Goal: Task Accomplishment & Management: Manage account settings

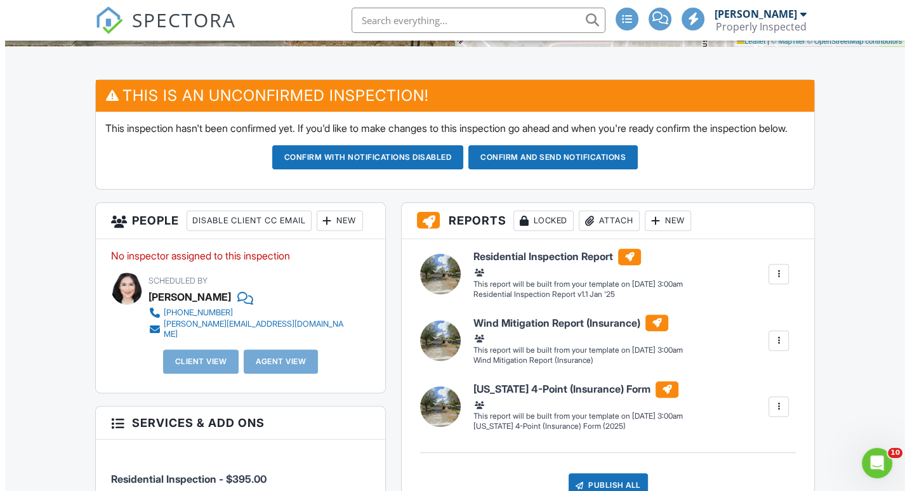
scroll to position [297, 0]
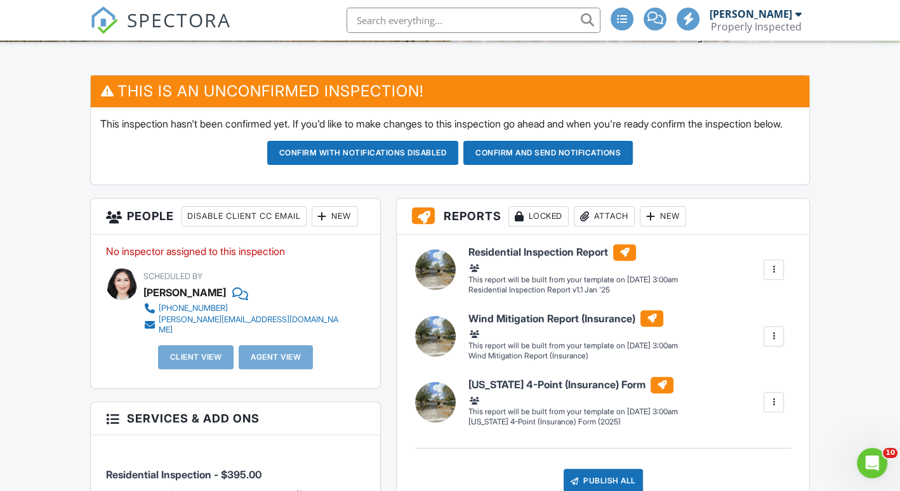
click at [338, 227] on div "New" at bounding box center [335, 216] width 46 height 20
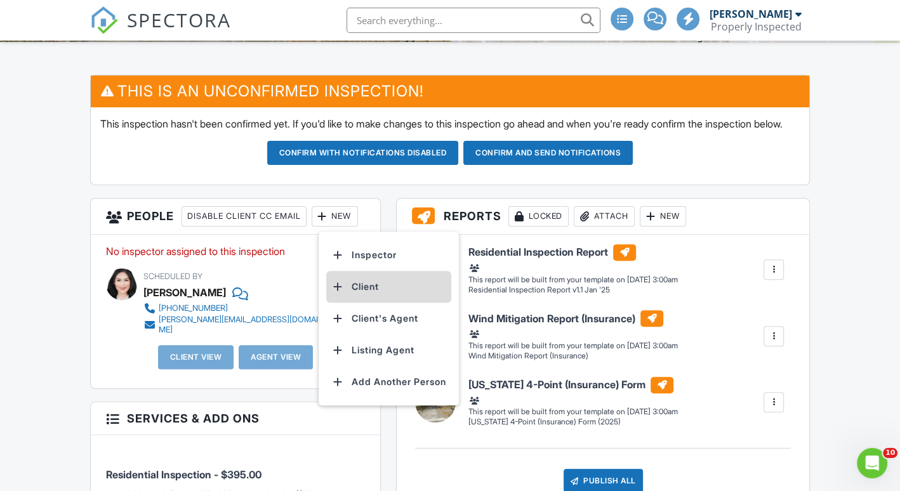
click at [350, 291] on li "Client" at bounding box center [388, 287] width 125 height 32
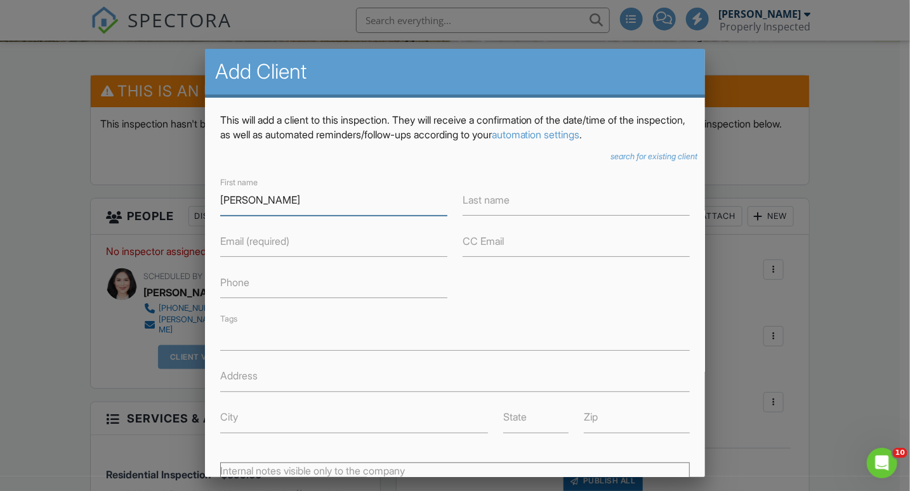
type input "[PERSON_NAME]"
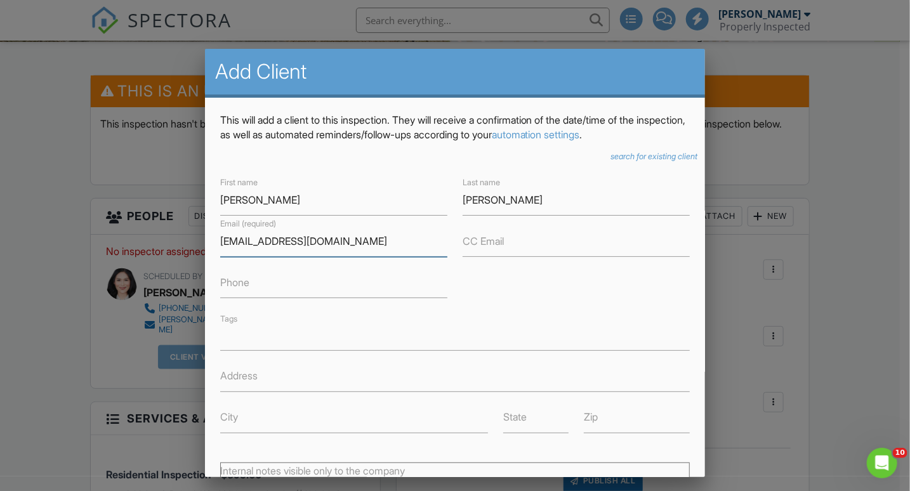
type input "[EMAIL_ADDRESS][DOMAIN_NAME]"
click at [262, 286] on input "Phone" at bounding box center [333, 282] width 227 height 31
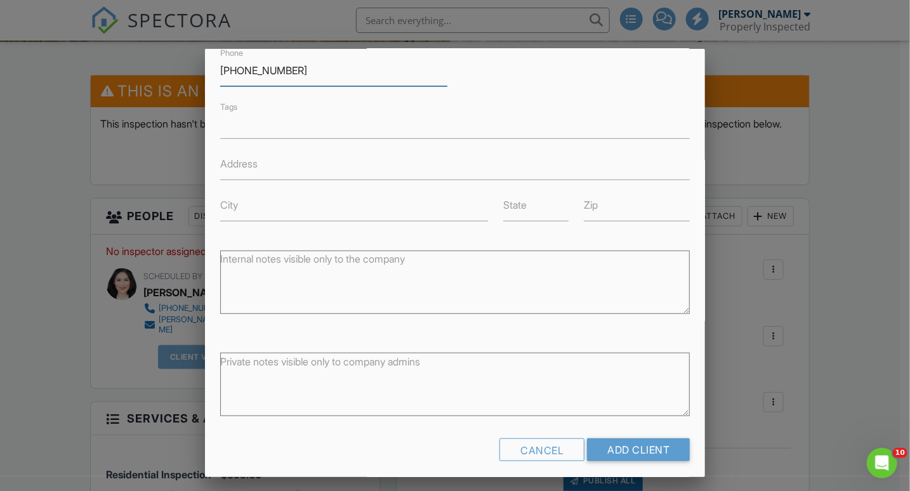
scroll to position [220, 0]
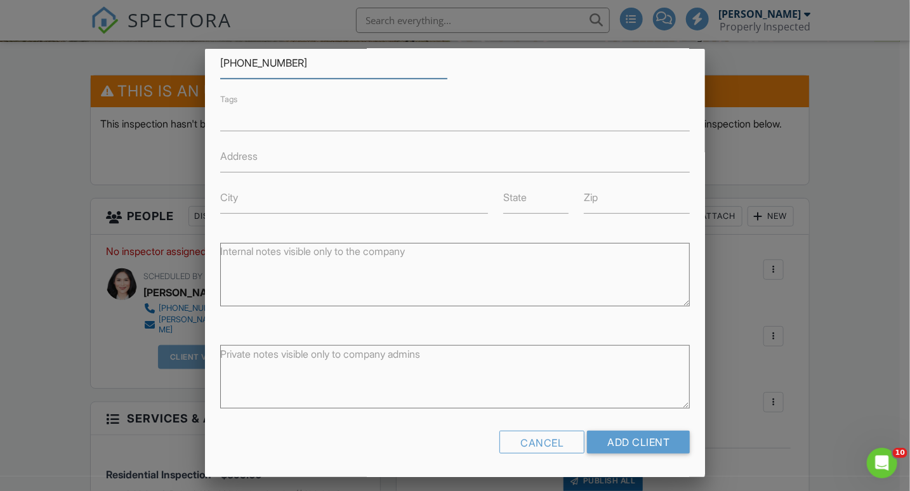
type input "[PHONE_NUMBER]"
click at [291, 293] on textarea "Internal notes visible only to the company" at bounding box center [455, 274] width 470 height 63
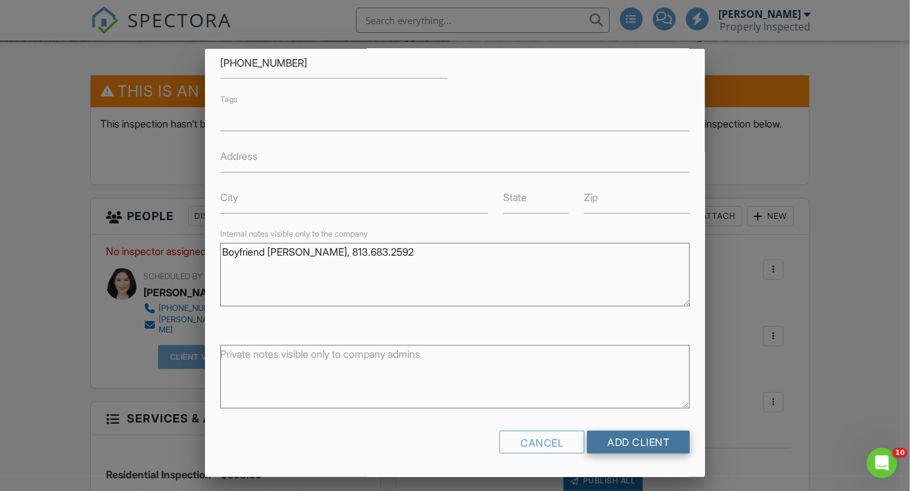
type textarea "Boyfriend [PERSON_NAME], 813.683.2592"
click at [608, 437] on input "Add Client" at bounding box center [638, 442] width 103 height 23
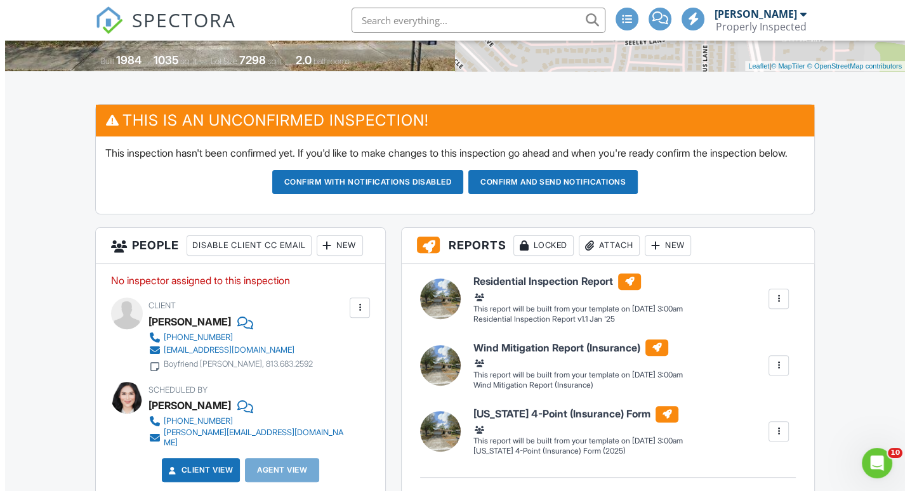
scroll to position [272, 0]
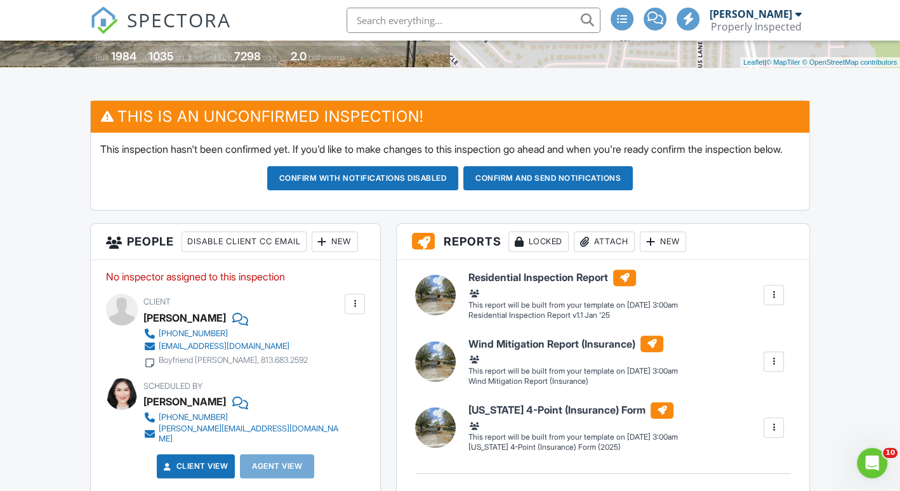
click at [346, 252] on div "New" at bounding box center [335, 242] width 46 height 20
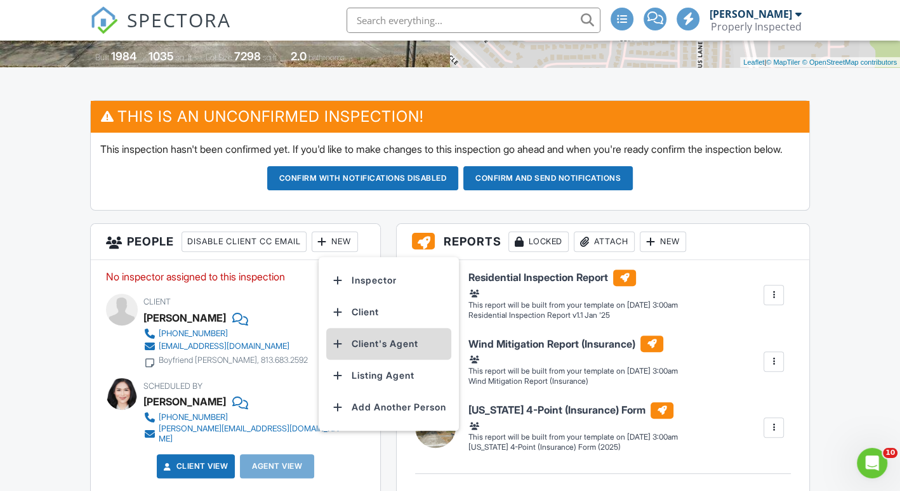
click at [355, 356] on li "Client's Agent" at bounding box center [388, 344] width 125 height 32
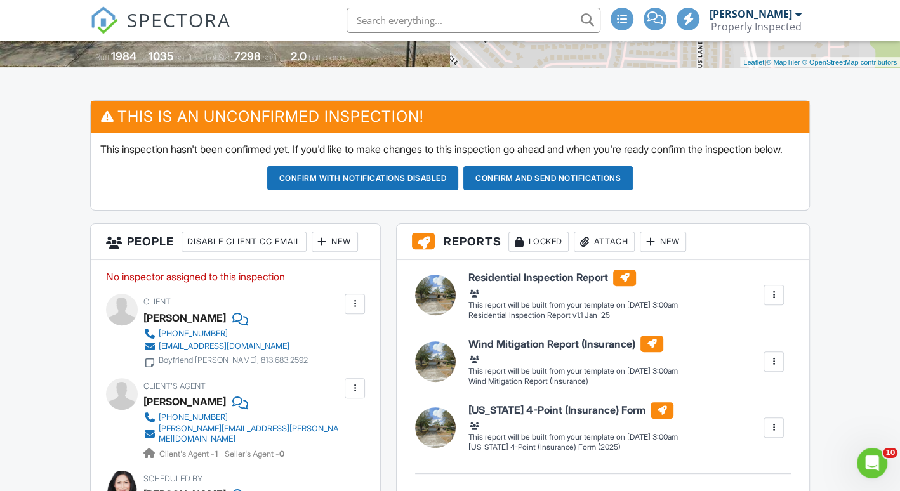
click at [335, 252] on div "New" at bounding box center [335, 242] width 46 height 20
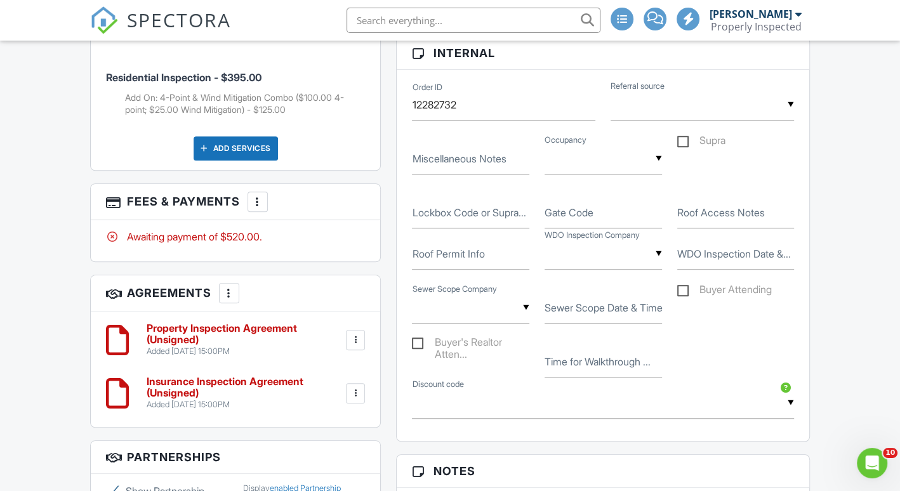
scroll to position [877, 0]
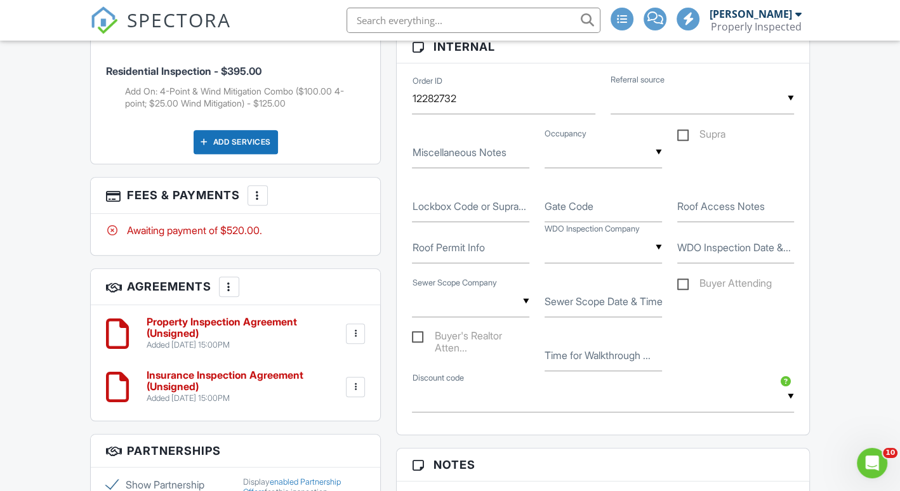
click at [421, 345] on label "Buyer's Realtor Atten..." at bounding box center [470, 338] width 117 height 16
click at [420, 343] on input "Buyer's Realtor Atten..." at bounding box center [416, 339] width 8 height 8
checkbox input "true"
click at [598, 168] on input "text" at bounding box center [603, 152] width 117 height 31
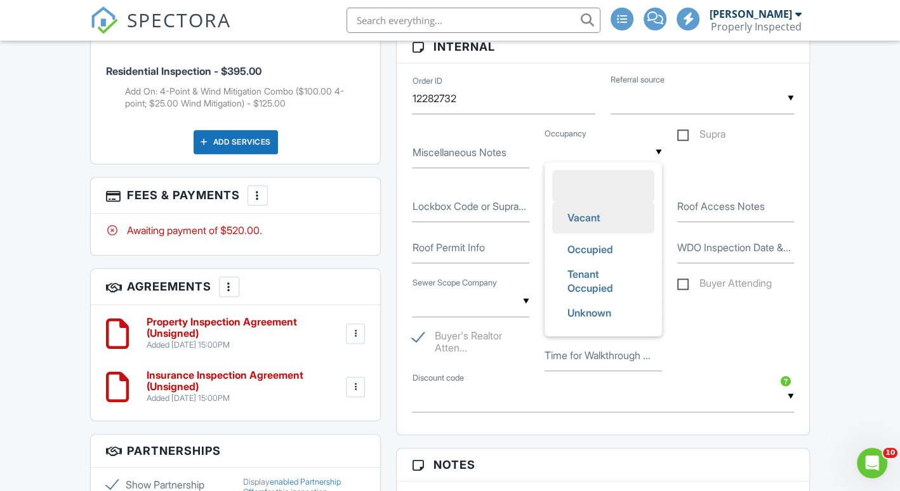
click at [588, 225] on span "Vacant" at bounding box center [583, 218] width 53 height 32
type input "Vacant"
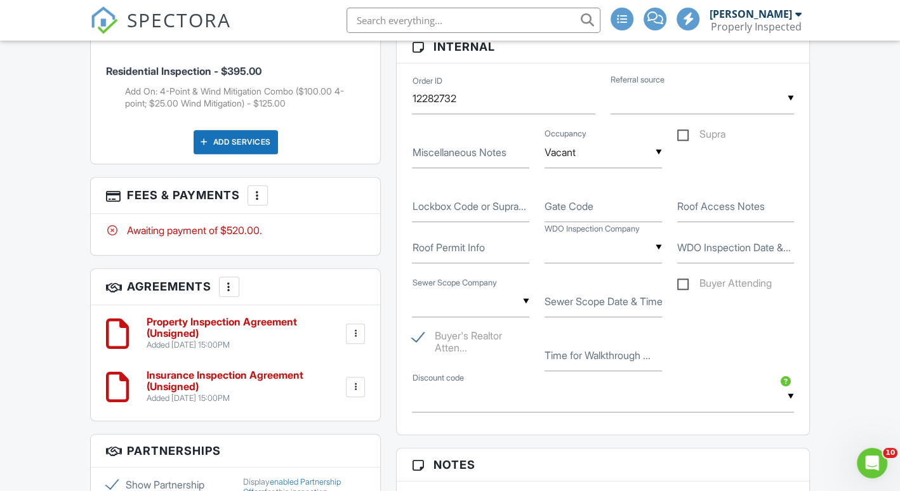
click at [564, 362] on label "Time for Walkthrough ..." at bounding box center [598, 355] width 106 height 14
click at [564, 362] on input "Time for Walkthrough ..." at bounding box center [603, 355] width 117 height 31
type input "10:30 arrival"
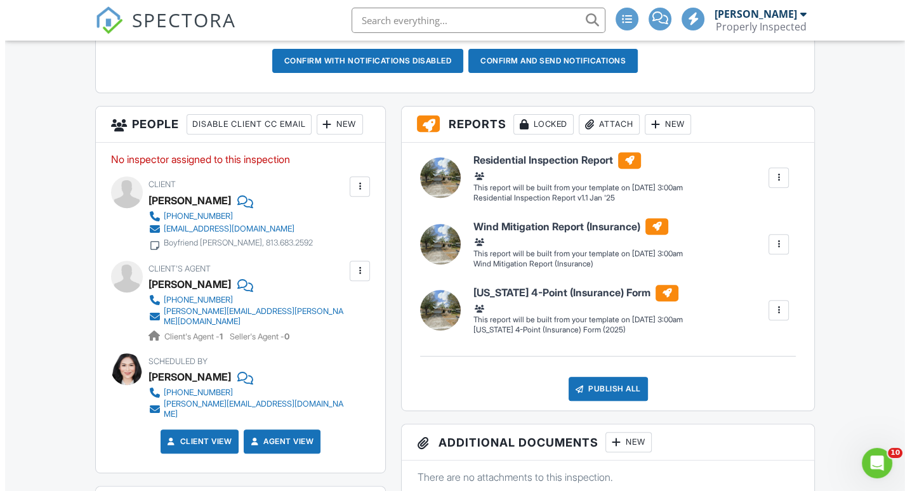
scroll to position [391, 0]
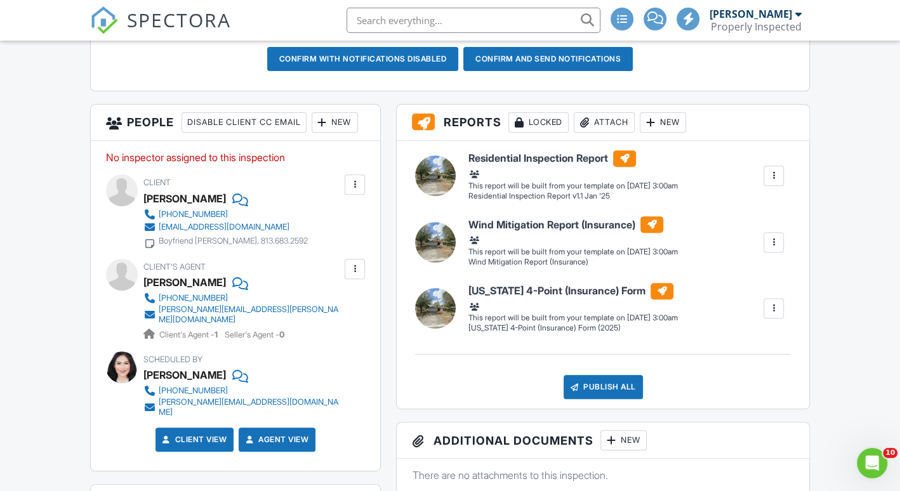
click at [329, 129] on div at bounding box center [322, 122] width 13 height 13
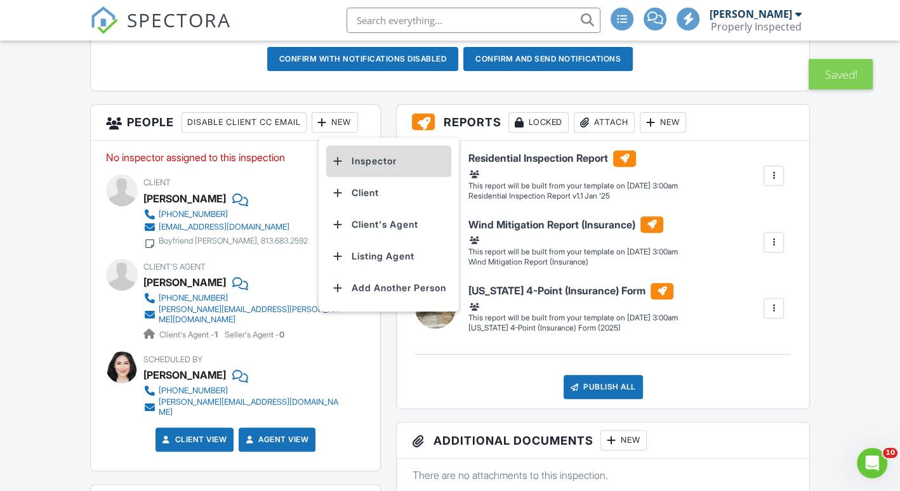
click at [348, 167] on li "Inspector" at bounding box center [388, 161] width 125 height 32
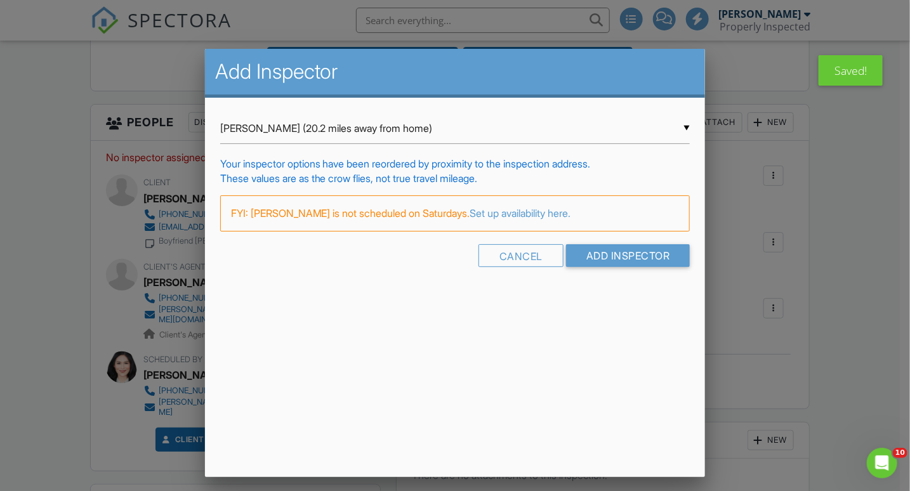
click at [282, 135] on input "Lloyd Tillmann (20.2 miles away from home)" at bounding box center [455, 128] width 470 height 31
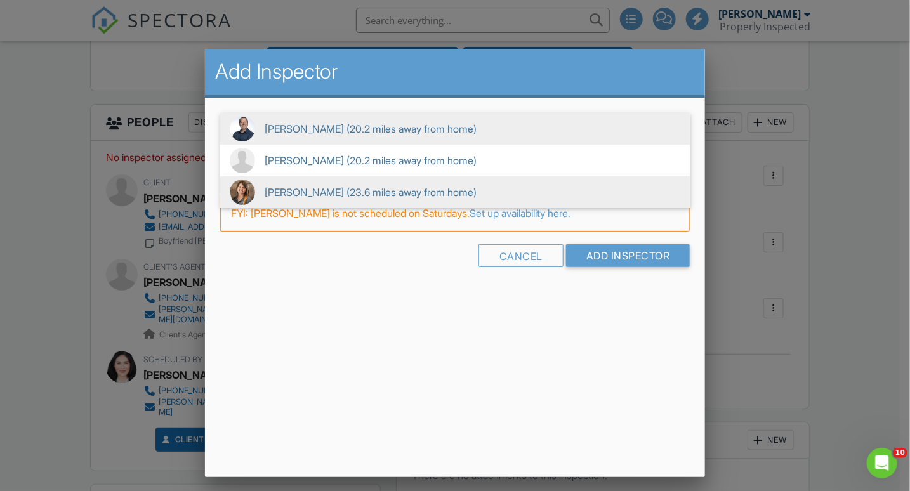
click at [273, 188] on span "Jen Boekenoogen (23.6 miles away from home)" at bounding box center [455, 192] width 470 height 32
type input "Jen Boekenoogen (23.6 miles away from home)"
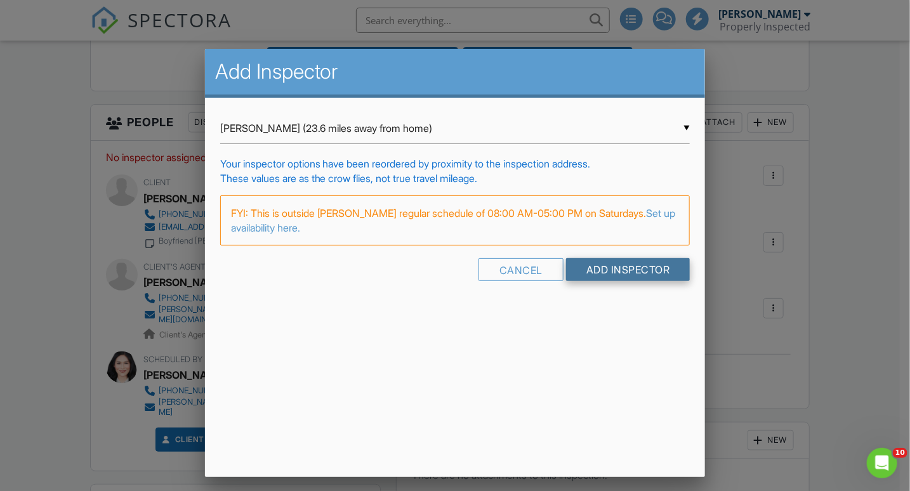
click at [584, 269] on input "Add Inspector" at bounding box center [628, 269] width 124 height 23
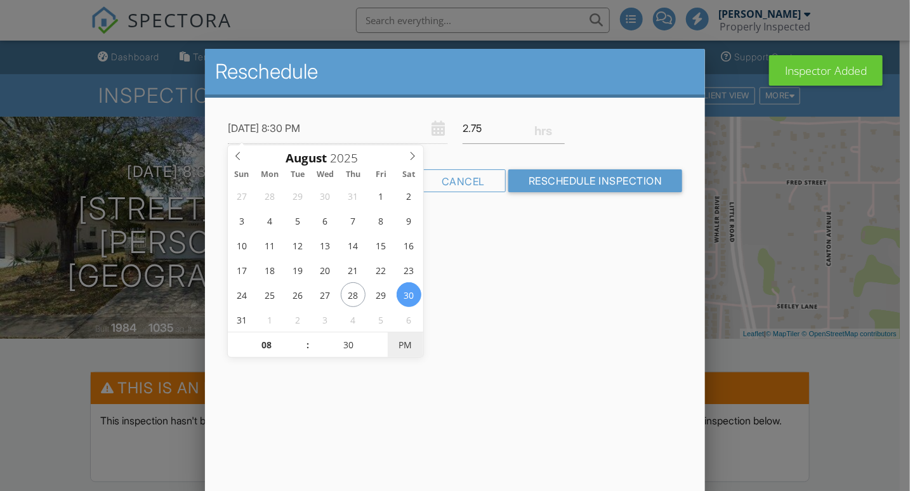
click at [404, 341] on span "PM" at bounding box center [405, 345] width 35 height 25
click at [382, 336] on span at bounding box center [383, 339] width 9 height 13
type input "[DATE] 8:35 AM"
type input "35"
click at [382, 336] on span at bounding box center [383, 339] width 9 height 13
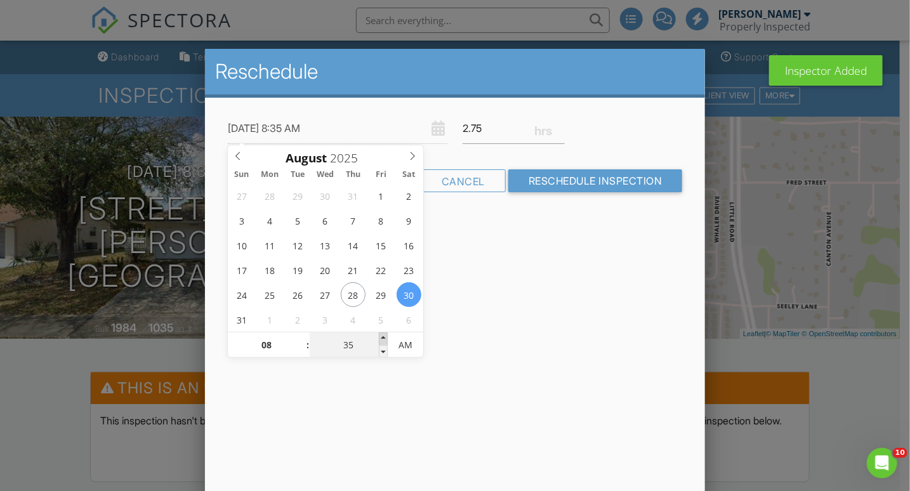
type input "08/30/2025 8:40 AM"
type input "40"
click at [382, 336] on span at bounding box center [383, 339] width 9 height 13
type input "08/30/2025 8:45 AM"
type input "45"
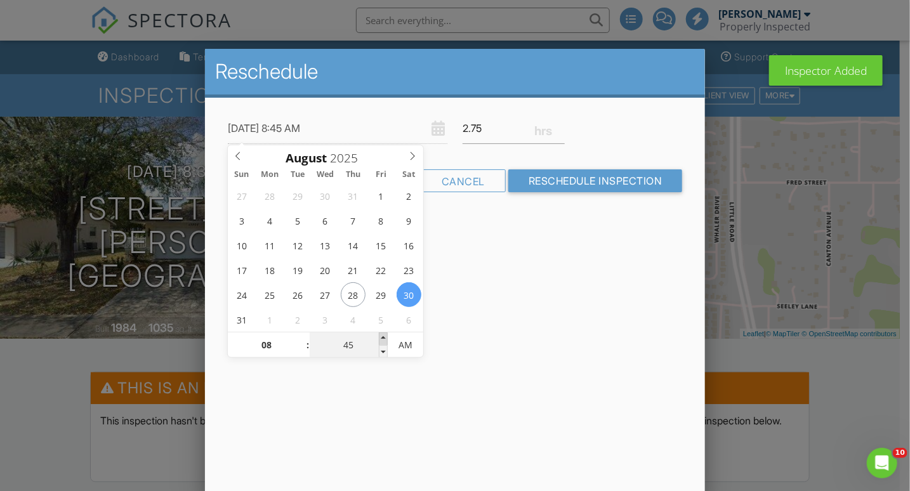
click at [382, 336] on span at bounding box center [383, 339] width 9 height 13
type input "08/30/2025 8:50 AM"
type input "50"
type input "08/30/2025 8:55 AM"
type input "55"
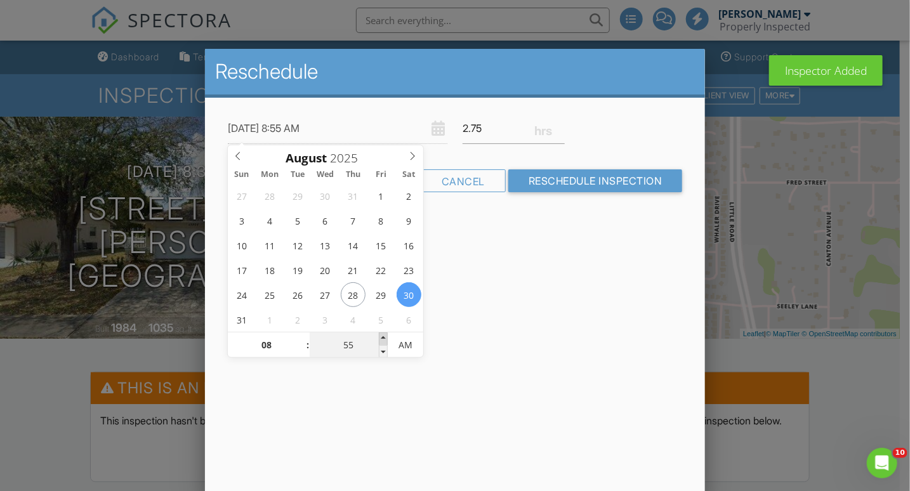
click at [382, 336] on span at bounding box center [383, 339] width 9 height 13
type input "08/30/2025 9:00 AM"
type input "09"
type input "00"
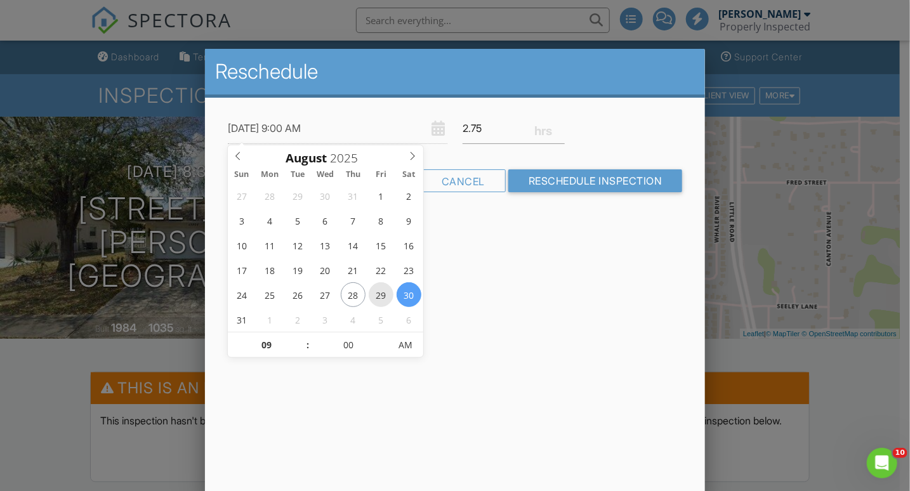
type input "[DATE] 9:00 AM"
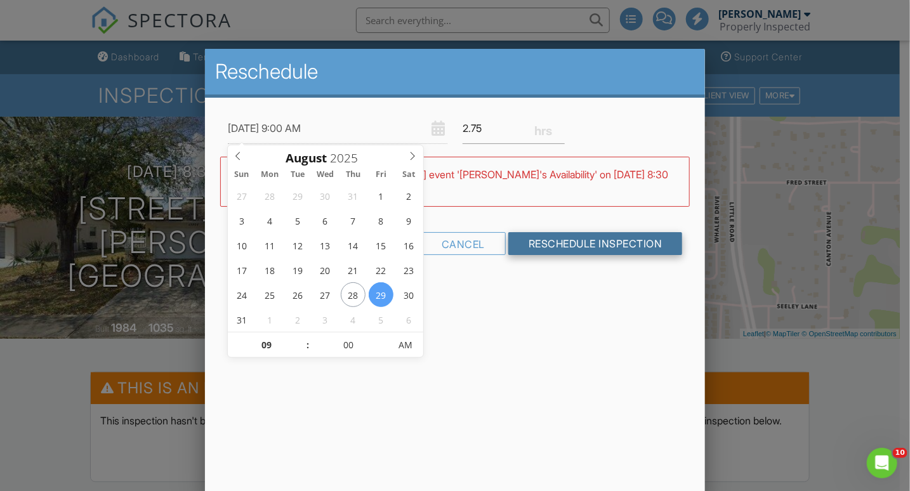
click at [532, 245] on input "Reschedule Inspection" at bounding box center [595, 243] width 175 height 23
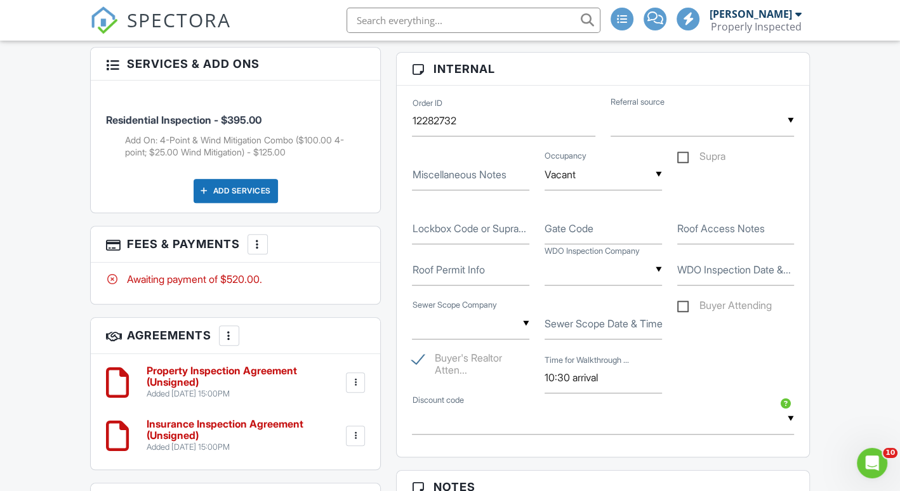
scroll to position [887, 0]
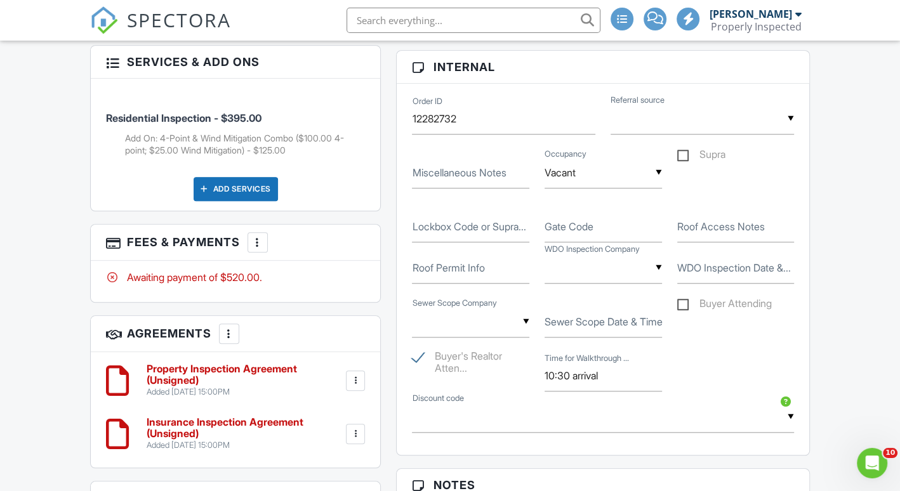
click at [579, 277] on input "text" at bounding box center [603, 268] width 117 height 31
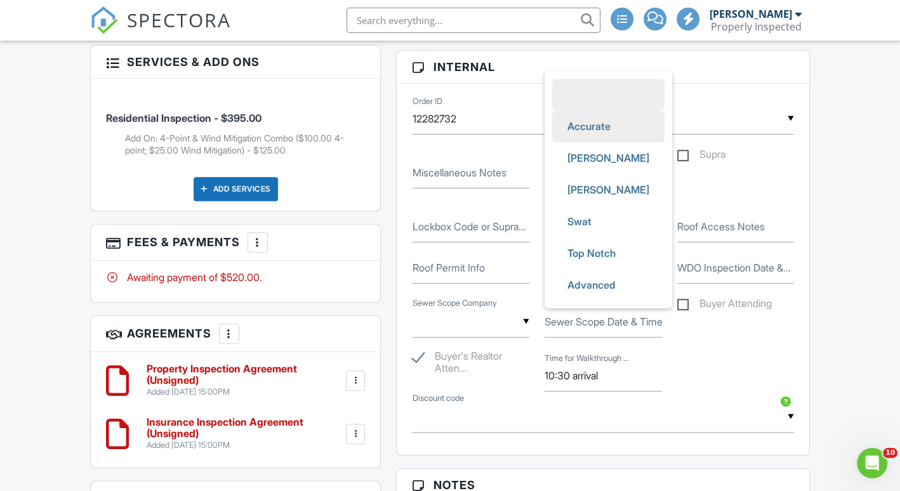
click at [574, 131] on span "Accurate" at bounding box center [588, 126] width 63 height 32
type input "Accurate"
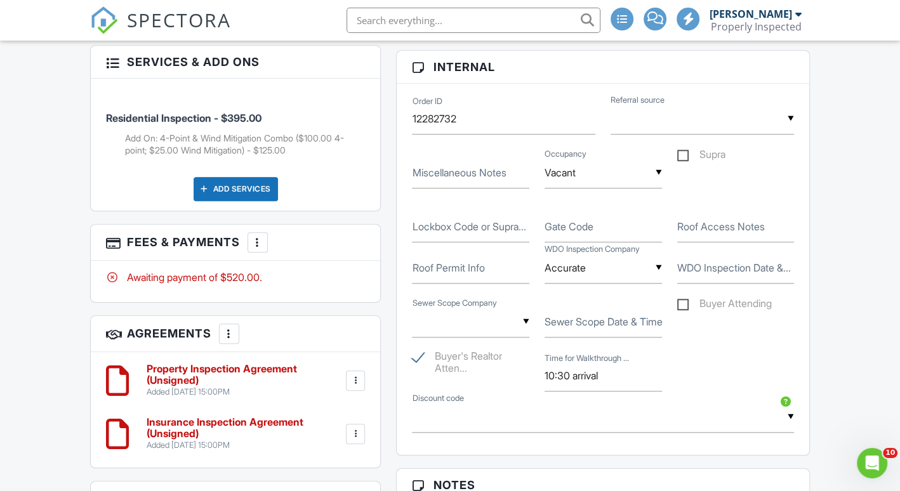
click at [385, 261] on div "People Disable Client CC Email New Inspector Client Client's Agent Listing Agen…" at bounding box center [236, 269] width 307 height 1323
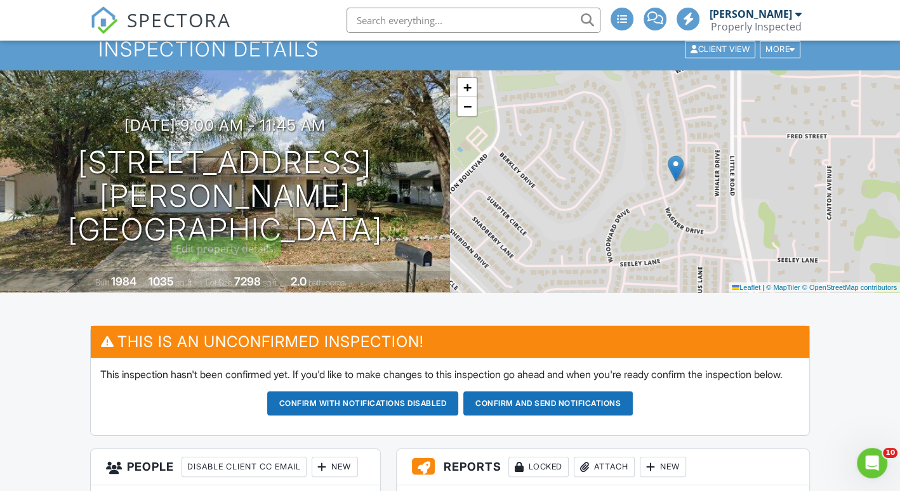
scroll to position [0, 0]
